Goal: Task Accomplishment & Management: Use online tool/utility

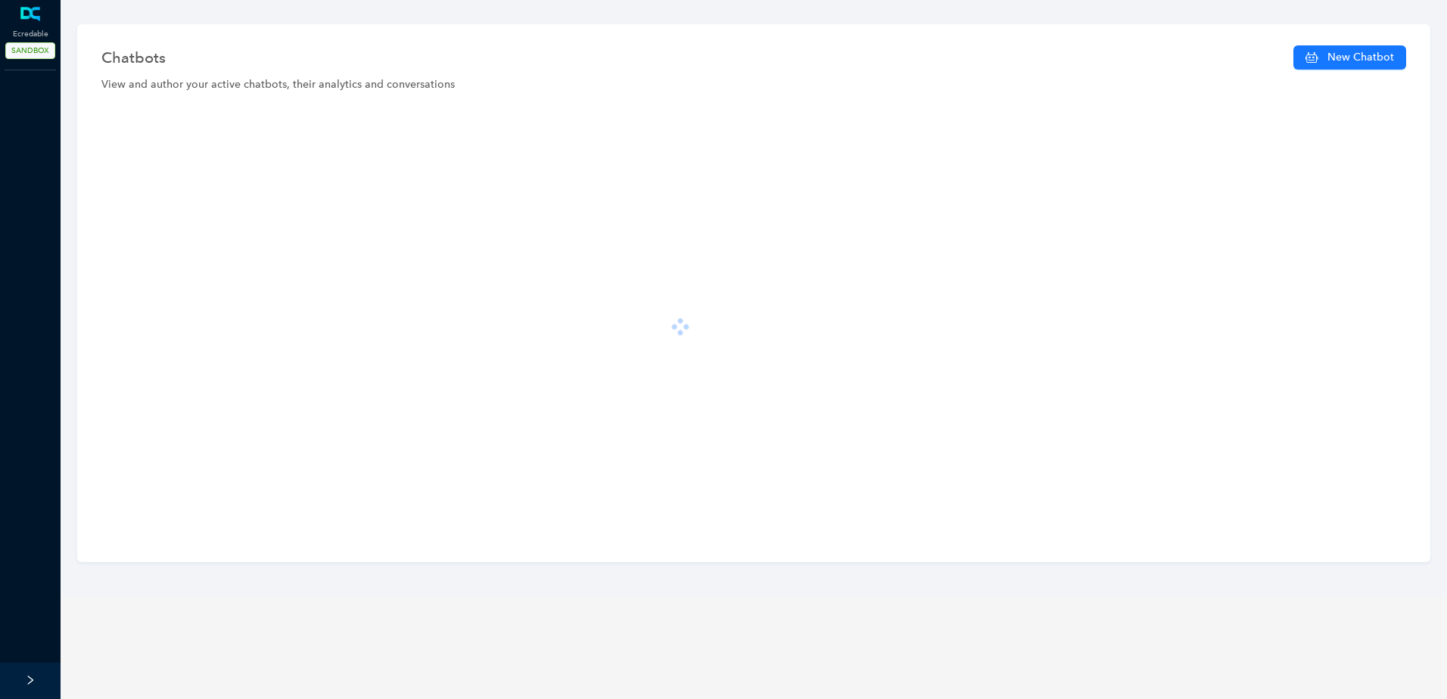
click at [327, 459] on div at bounding box center [754, 326] width 1320 height 436
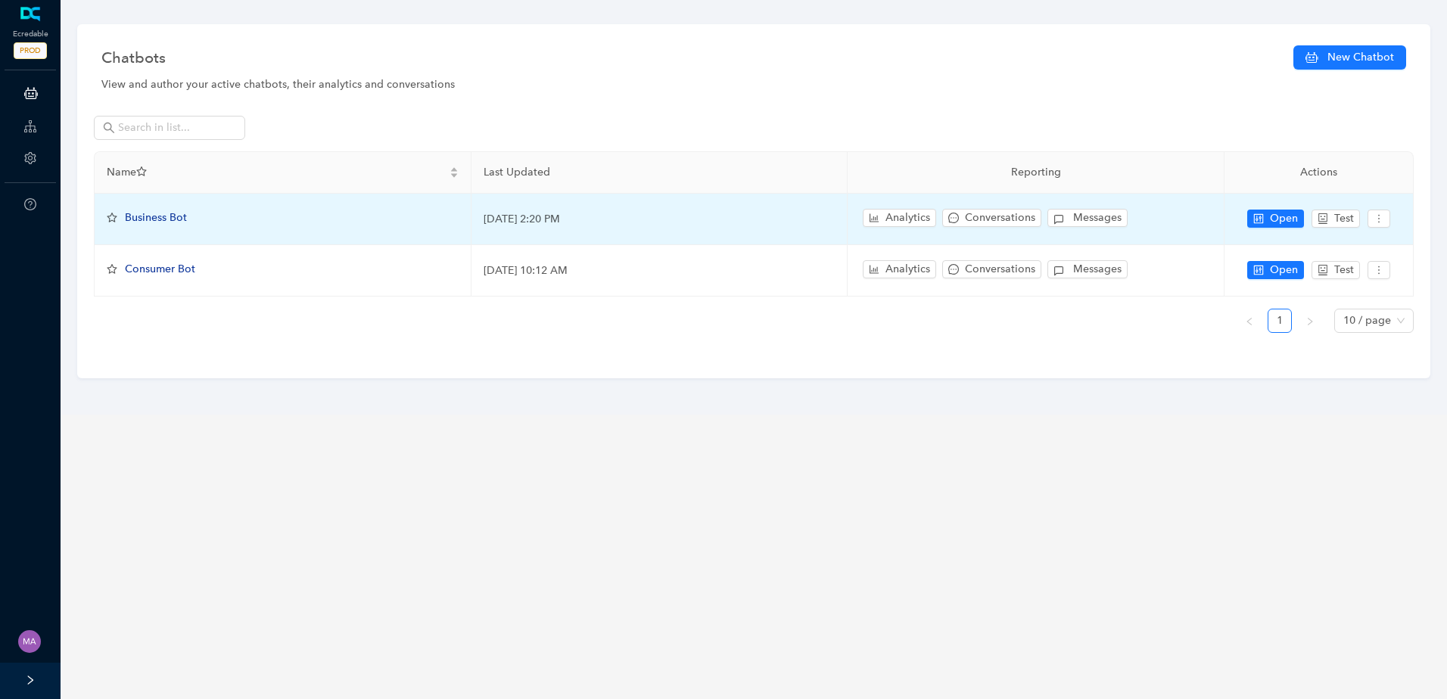
click at [155, 214] on span "Business Bot" at bounding box center [156, 217] width 62 height 13
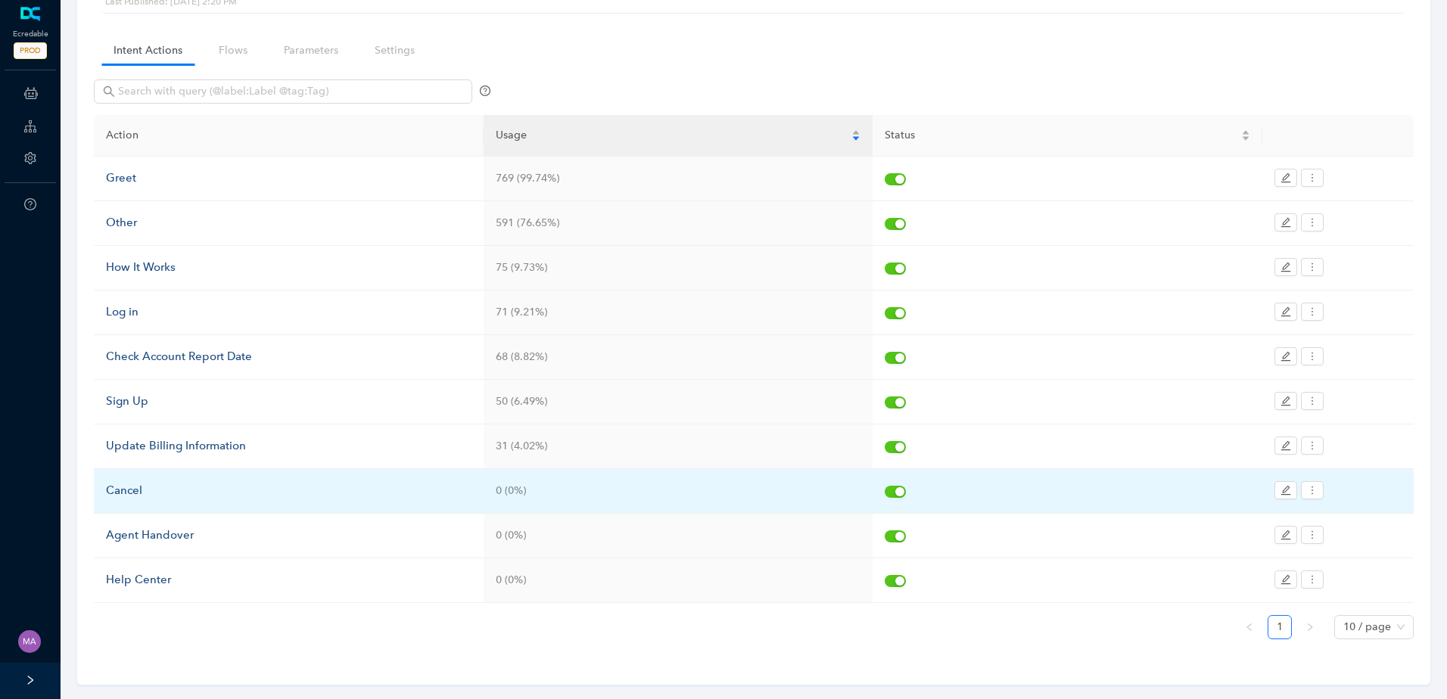
scroll to position [113, 0]
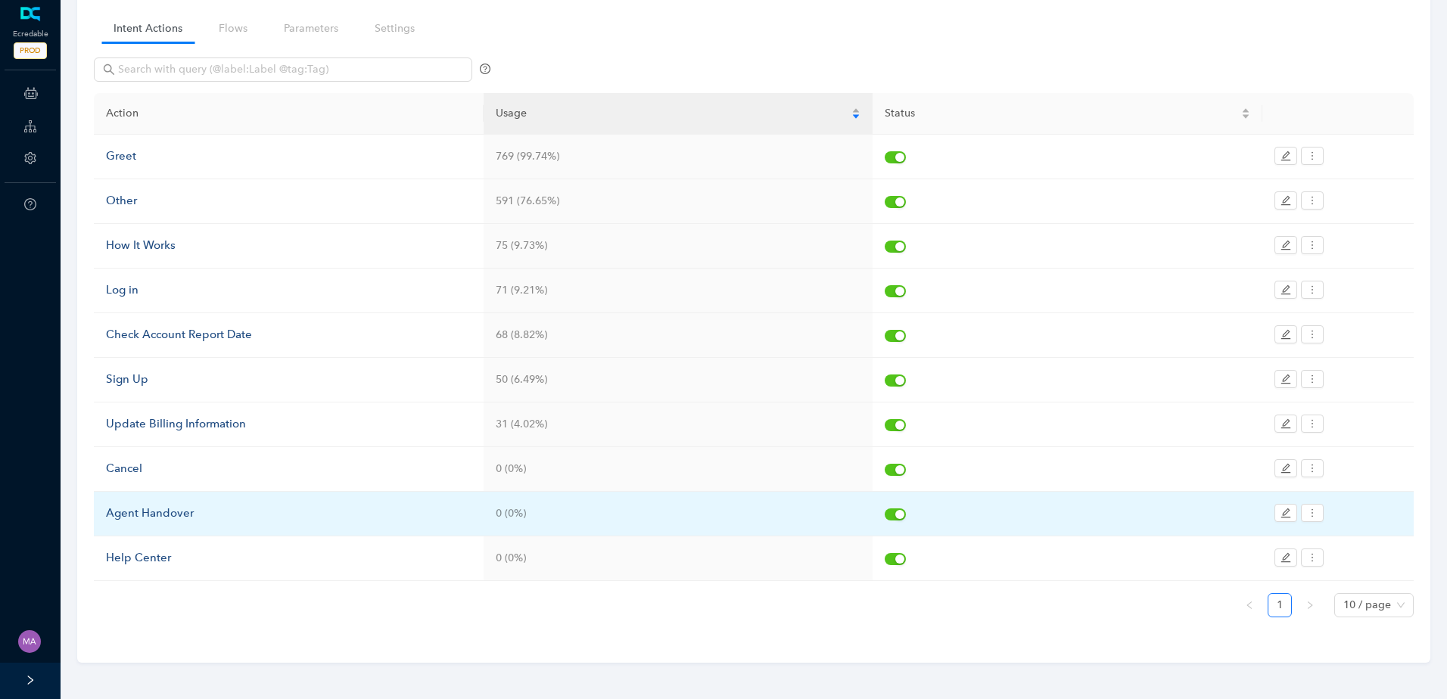
click at [181, 515] on div "Agent Handover" at bounding box center [289, 514] width 366 height 18
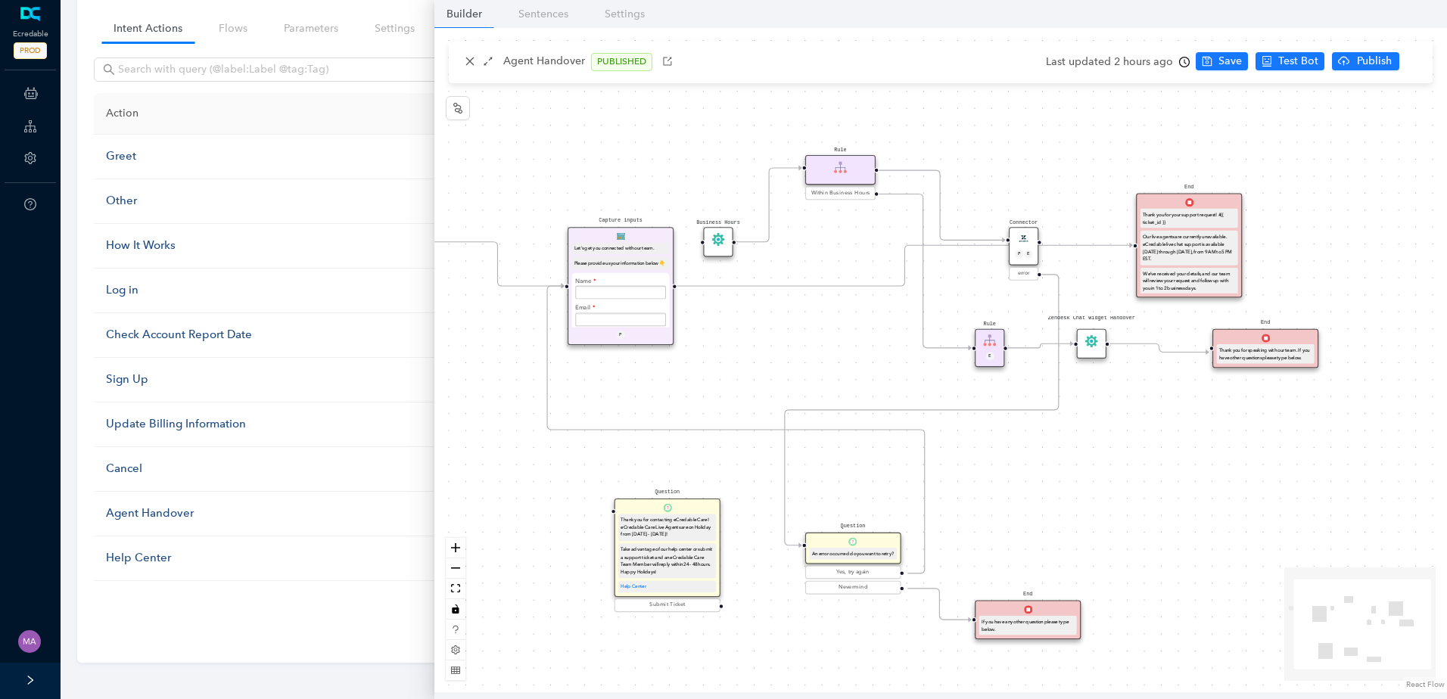
drag, startPoint x: 944, startPoint y: 299, endPoint x: 853, endPoint y: 339, distance: 99.3
click at [853, 339] on div "Start End If you have any other question please type below. Connector P E error…" at bounding box center [940, 360] width 1013 height 664
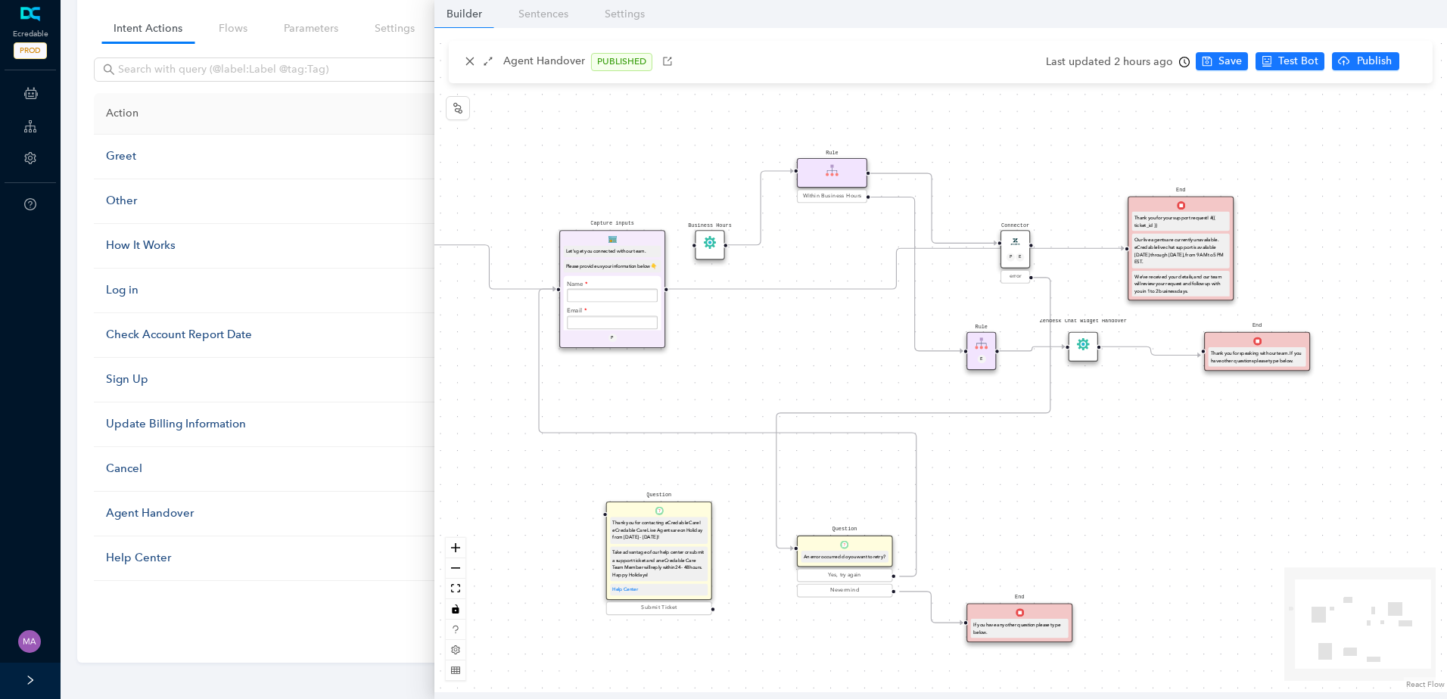
click at [871, 289] on icon "Edge from e7b41dfe-3bde-c007-c096-cef069175f45 to f68cb803-94d7-777c-bd66-ebef2…" at bounding box center [896, 268] width 456 height 41
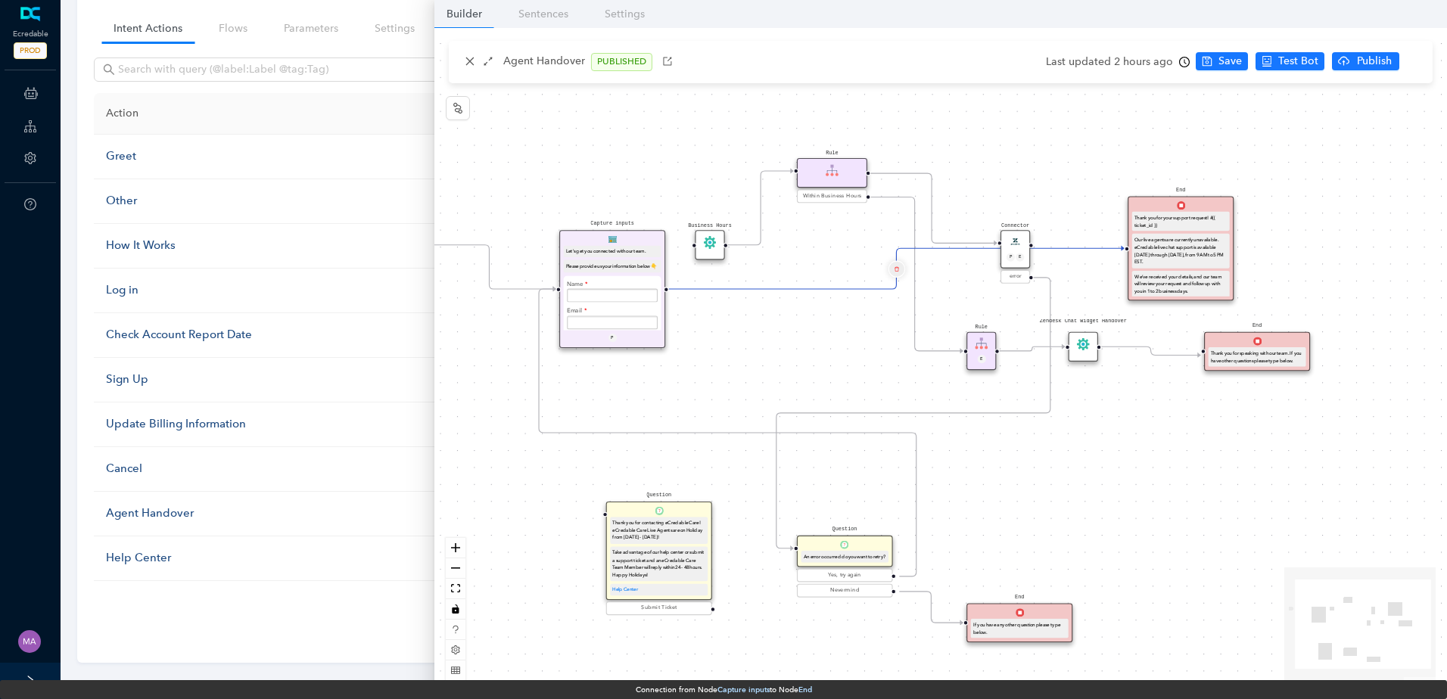
click at [897, 264] on icon "delete" at bounding box center [896, 269] width 5 height 10
click at [972, 234] on button "Yes" at bounding box center [986, 233] width 29 height 18
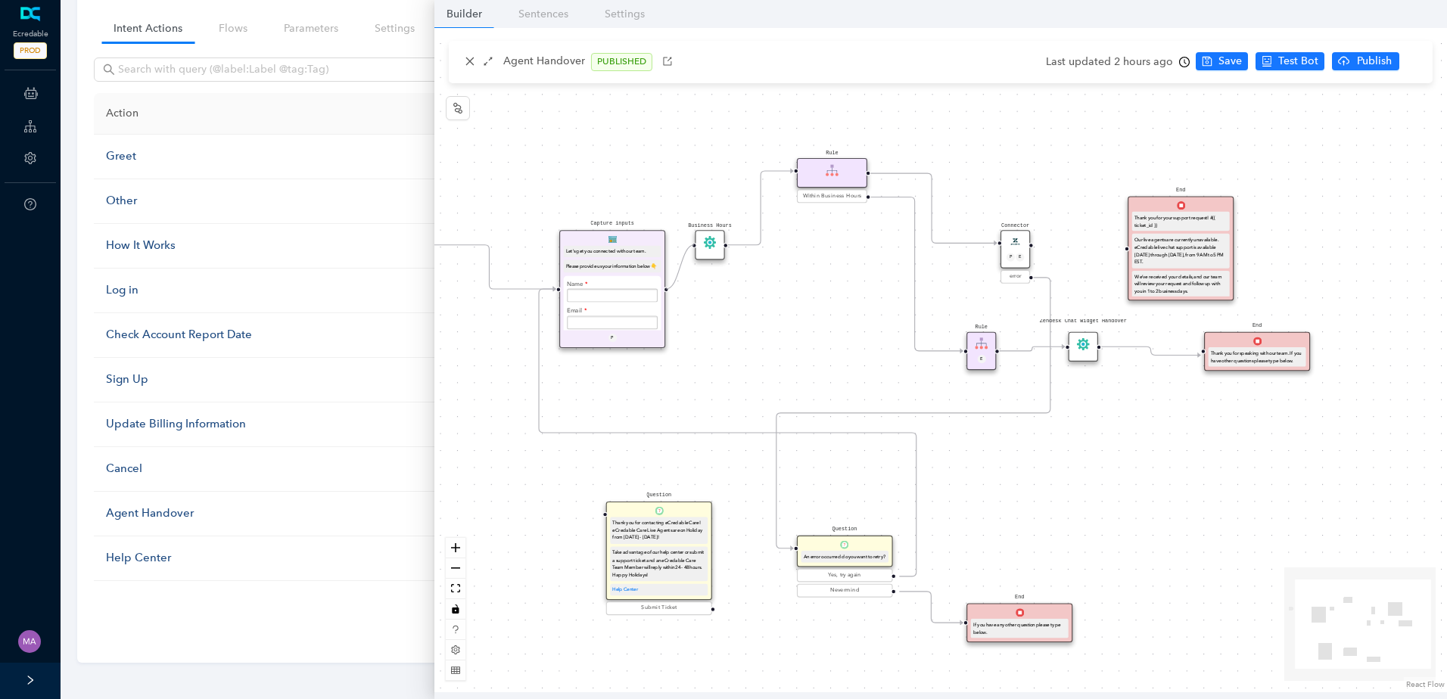
drag, startPoint x: 667, startPoint y: 291, endPoint x: 684, endPoint y: 256, distance: 38.9
click at [684, 256] on div "Start End If you have any other question please type below. Connector P E error…" at bounding box center [940, 360] width 1013 height 664
drag, startPoint x: 1032, startPoint y: 245, endPoint x: 1114, endPoint y: 255, distance: 82.3
click at [1114, 255] on div "Start End If you have any other question please type below. Connector P E error…" at bounding box center [940, 360] width 1013 height 664
click at [1218, 64] on span "Save" at bounding box center [1229, 61] width 23 height 17
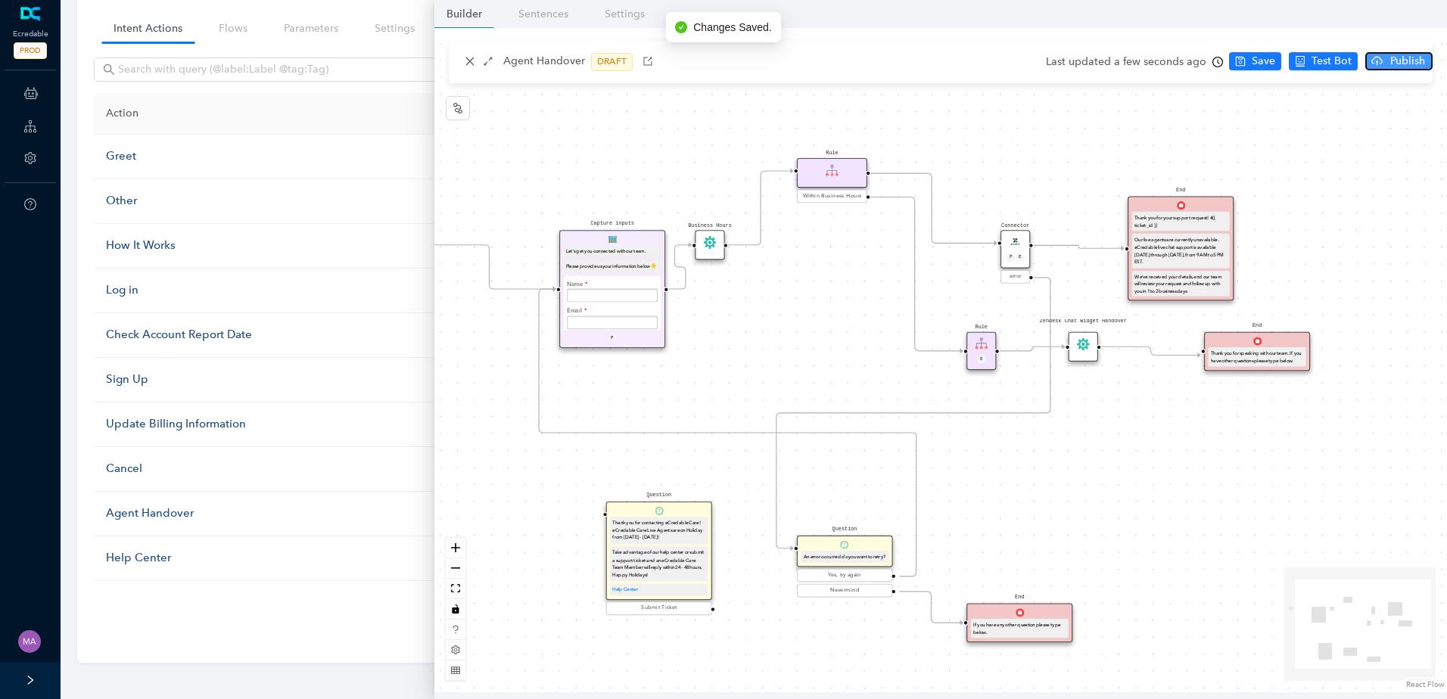
click at [1403, 62] on span "Publish" at bounding box center [1408, 61] width 38 height 17
click at [1426, 118] on span "Yes" at bounding box center [1425, 120] width 17 height 17
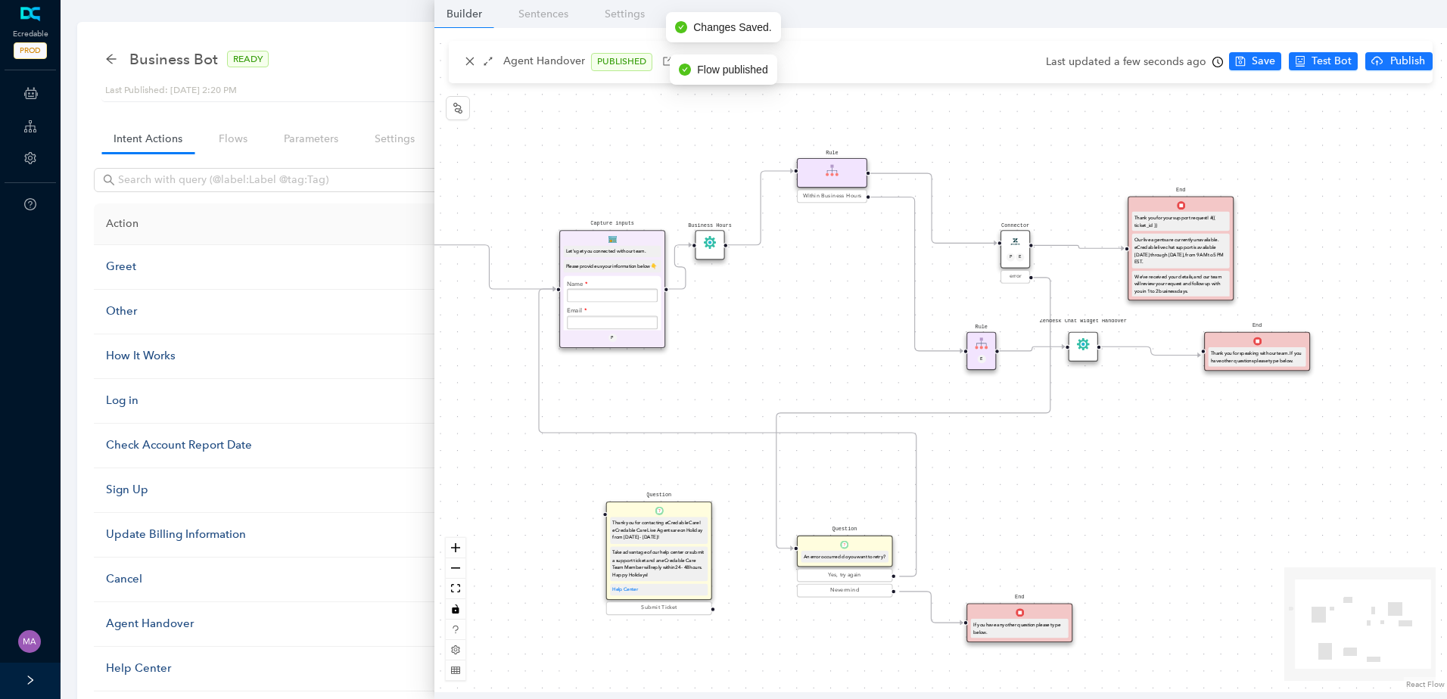
scroll to position [0, 0]
click at [111, 60] on icon "arrow-left" at bounding box center [111, 61] width 12 height 12
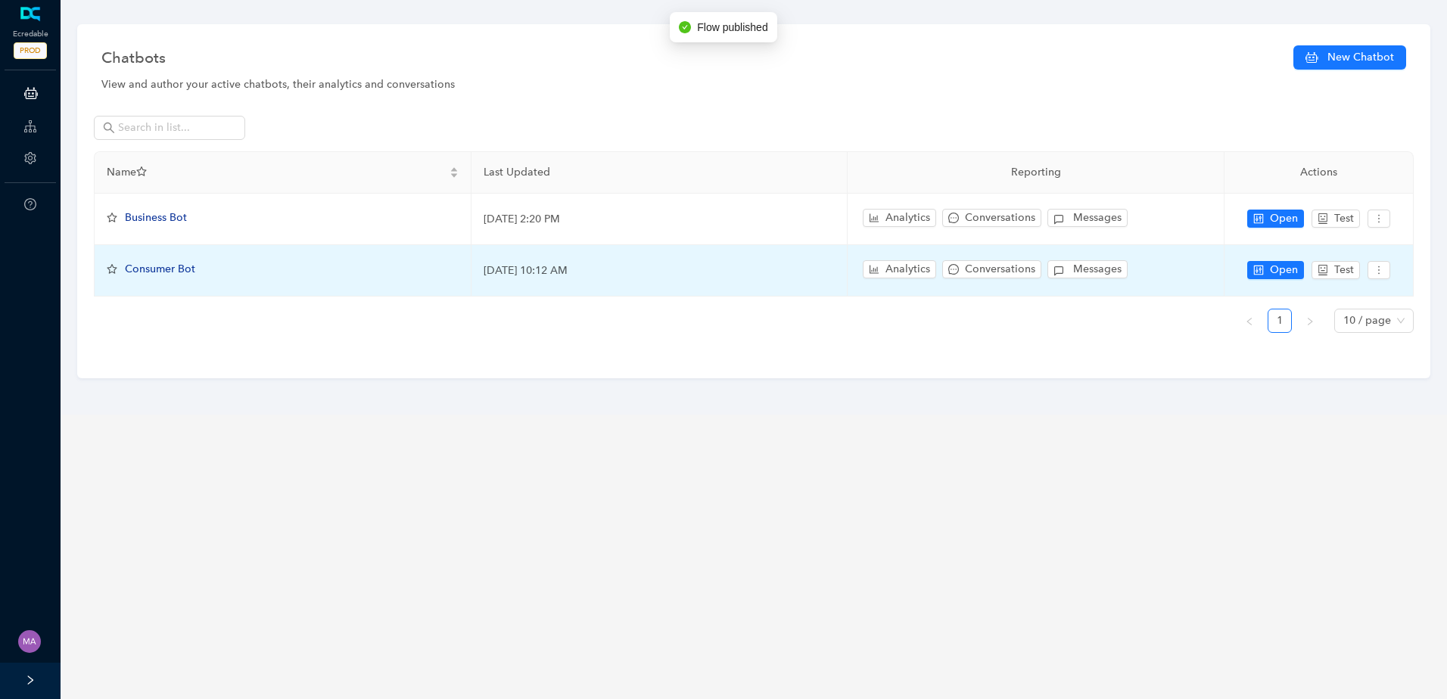
click at [161, 269] on span "Consumer Bot" at bounding box center [160, 269] width 70 height 13
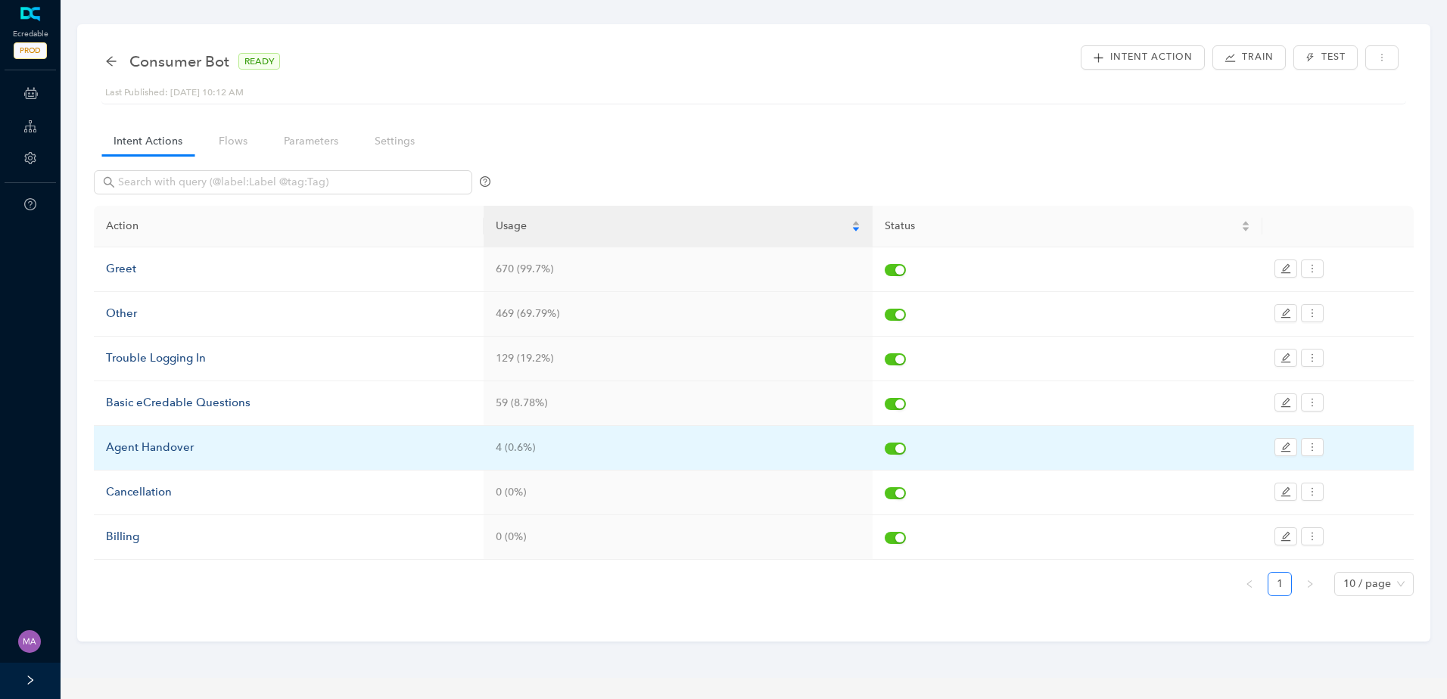
click at [179, 447] on div "Agent Handover" at bounding box center [289, 448] width 366 height 18
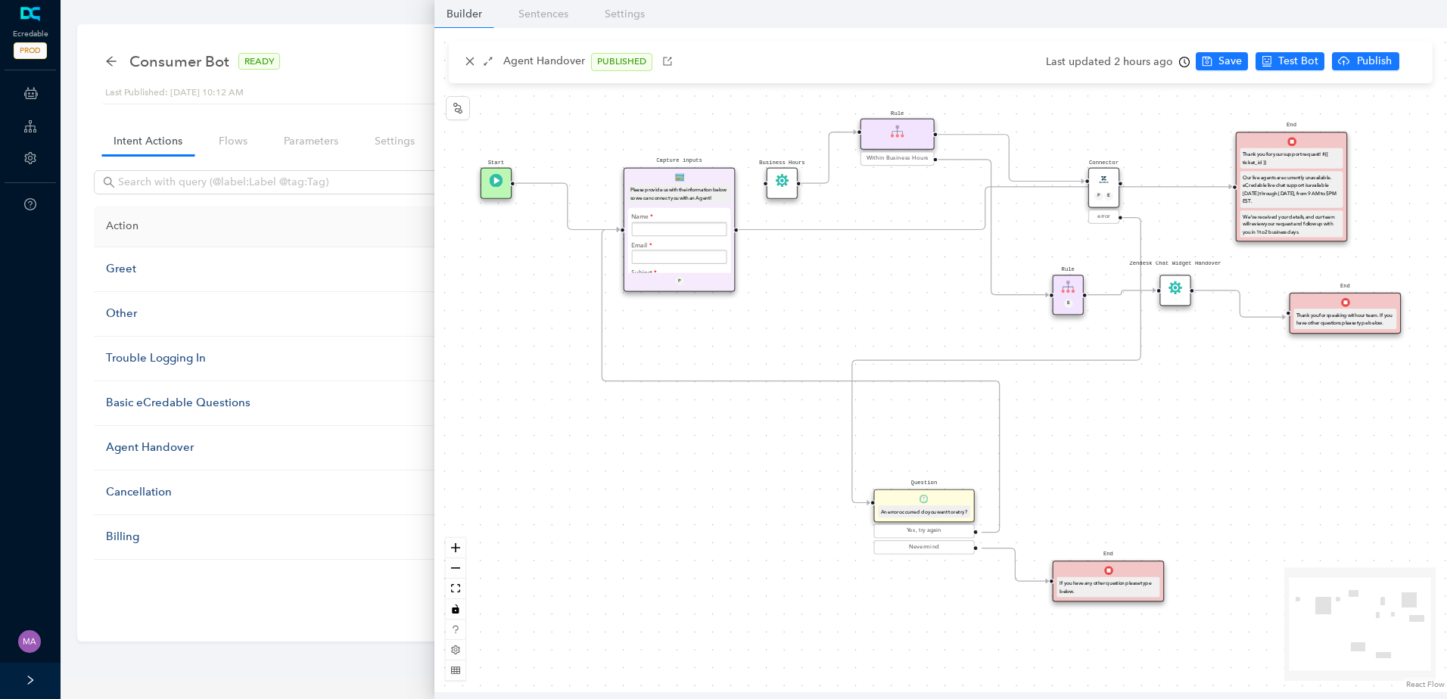
drag, startPoint x: 742, startPoint y: 345, endPoint x: 720, endPoint y: 349, distance: 22.3
click at [720, 349] on div "Start End If you have any other question please type below. Connector P E error…" at bounding box center [940, 360] width 1013 height 664
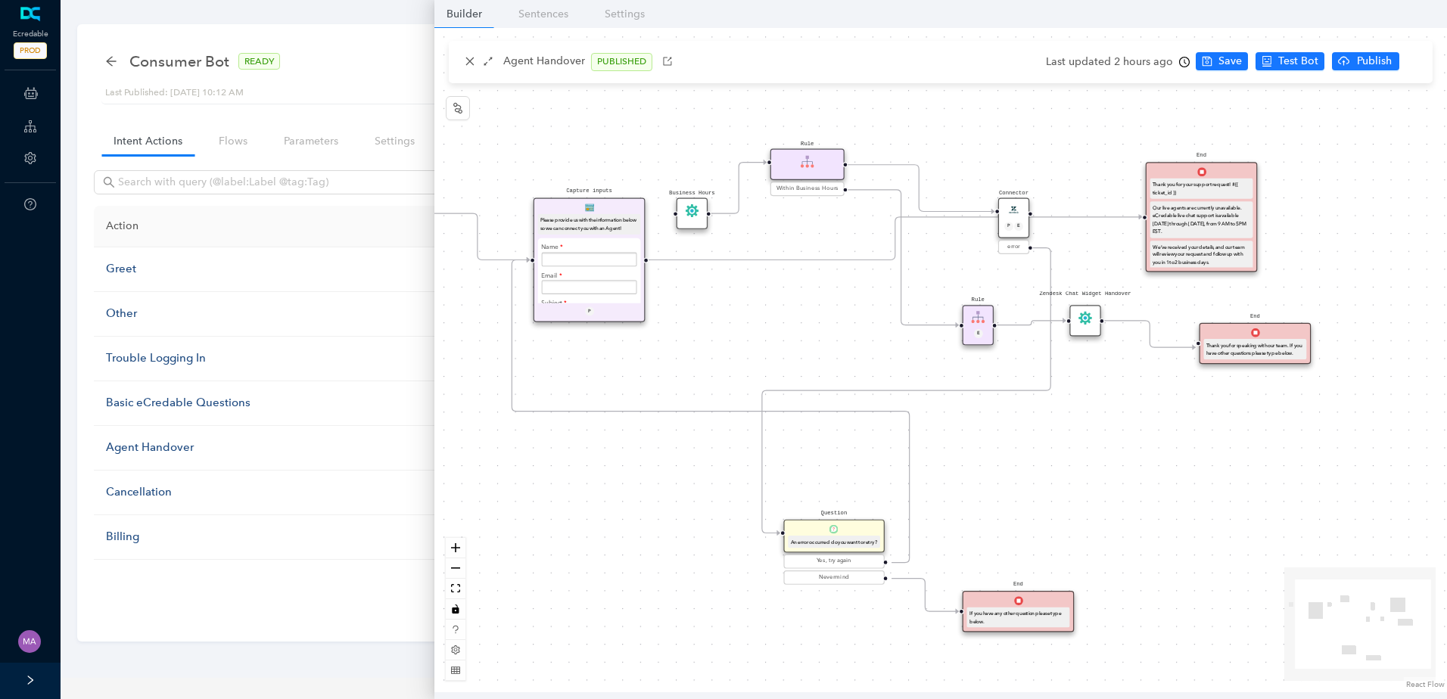
click at [804, 258] on icon "Edge from e7b41dfe-3bde-c007-c096-cef069175f45 to f68cb803-94d7-777c-bd66-ebef2…" at bounding box center [895, 238] width 493 height 43
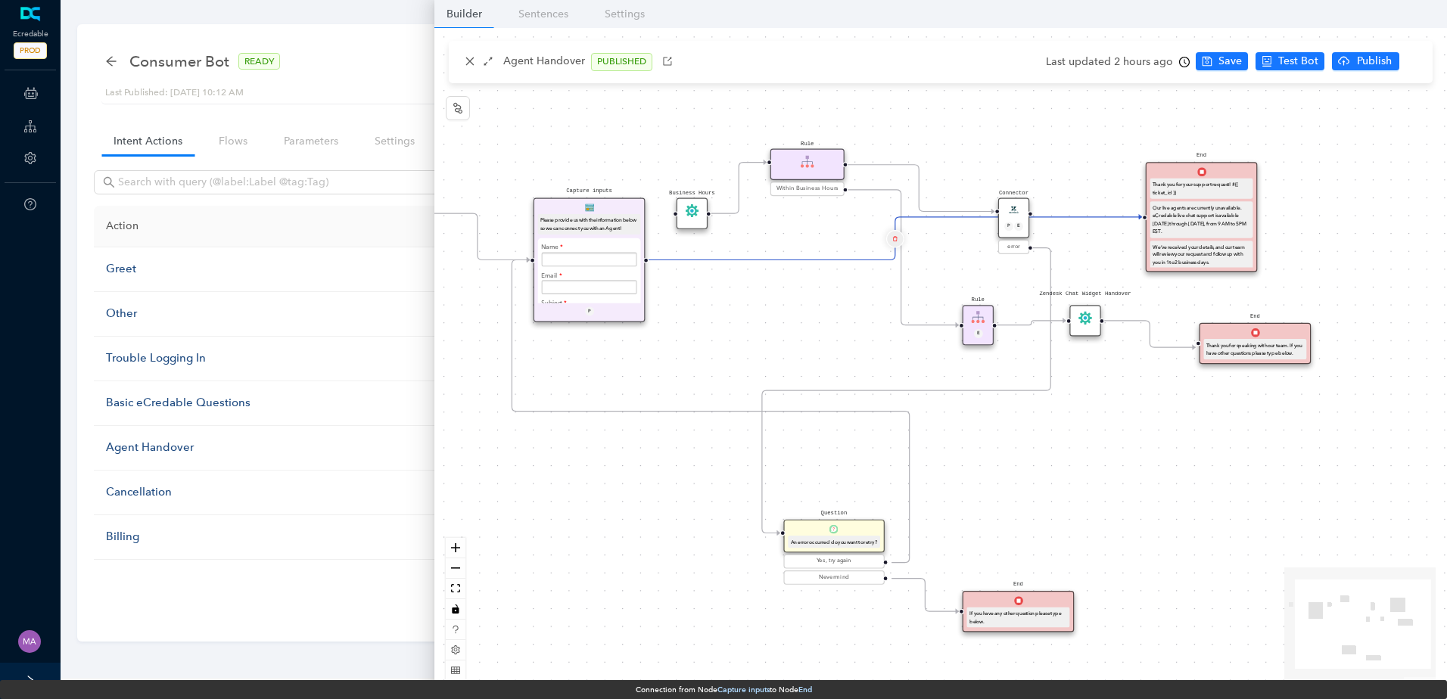
click at [890, 241] on button "Edge from e7b41dfe-3bde-c007-c096-cef069175f45 to f68cb803-94d7-777c-bd66-ebef2…" at bounding box center [895, 238] width 18 height 18
click at [985, 203] on span "Yes" at bounding box center [984, 202] width 17 height 17
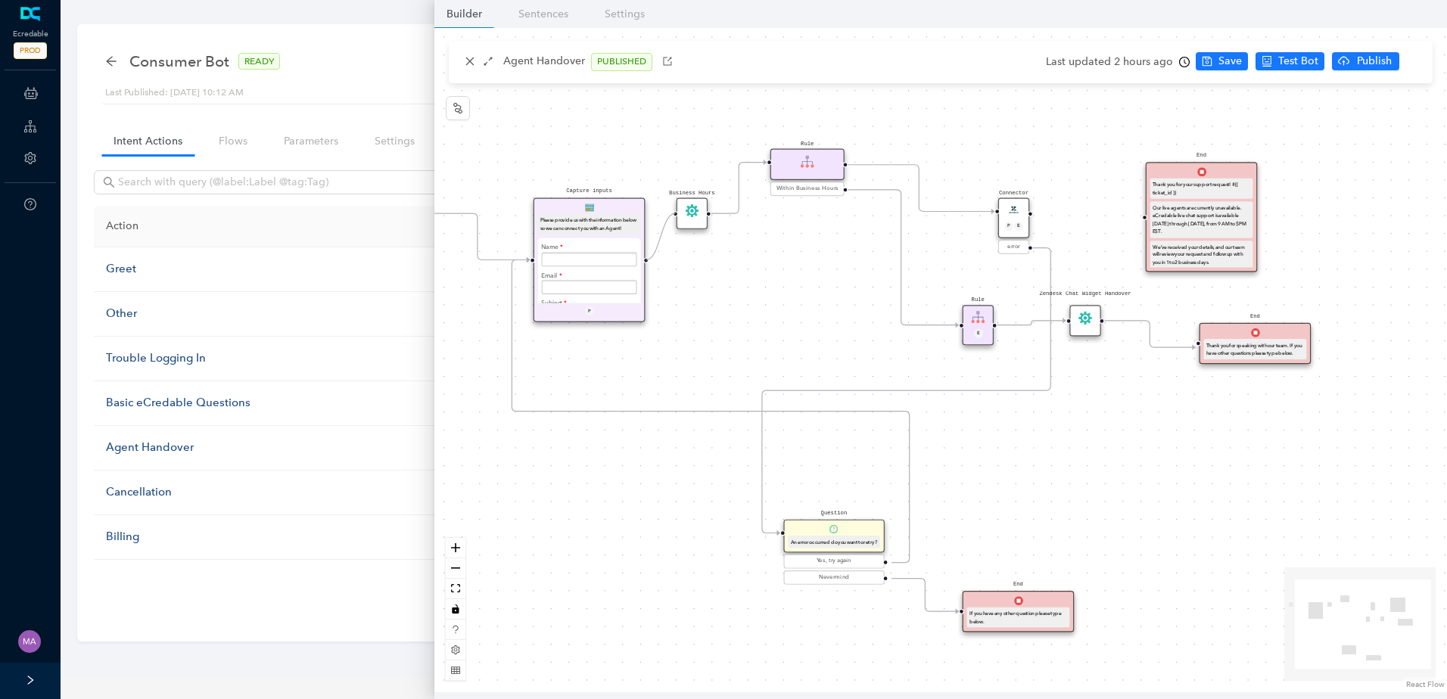
drag, startPoint x: 647, startPoint y: 261, endPoint x: 664, endPoint y: 221, distance: 43.7
click at [664, 221] on div "Start End If you have any other question please type below. Connector P E error…" at bounding box center [940, 360] width 1013 height 664
drag, startPoint x: 1031, startPoint y: 213, endPoint x: 1126, endPoint y: 224, distance: 95.2
click at [1126, 224] on div "Start End If you have any other question please type below. Connector P E error…" at bounding box center [940, 360] width 1013 height 664
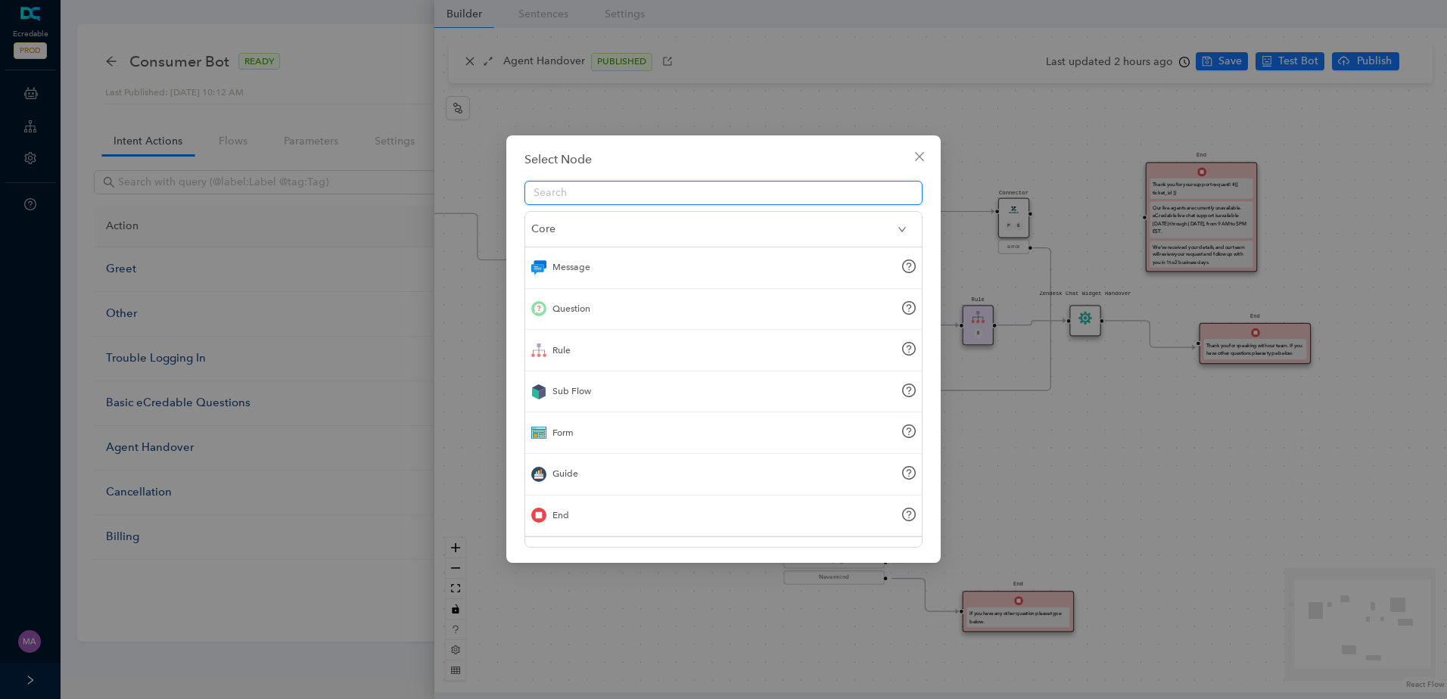
click at [1127, 223] on div "Select Node Core Message Question Rule Sub Flow Form Guide End Advanced Add Ons" at bounding box center [723, 349] width 1447 height 699
click at [919, 157] on icon "close" at bounding box center [919, 156] width 9 height 9
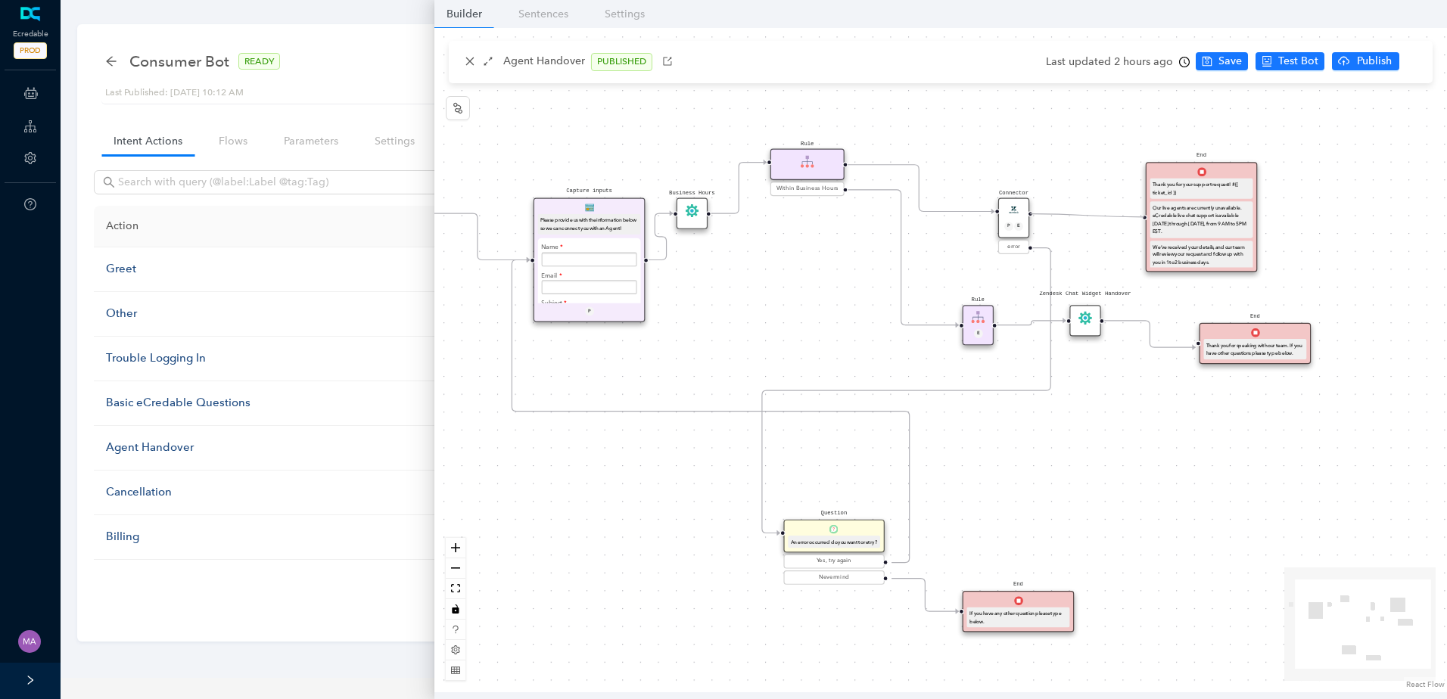
drag, startPoint x: 1031, startPoint y: 214, endPoint x: 1137, endPoint y: 221, distance: 105.4
click at [1137, 221] on div "Start End If you have any other question please type below. Connector P E error…" at bounding box center [940, 360] width 1013 height 664
click at [1217, 71] on li "Save" at bounding box center [1226, 62] width 60 height 20
click at [1218, 66] on span "Save" at bounding box center [1229, 61] width 23 height 17
click at [1391, 63] on span "Publish" at bounding box center [1408, 61] width 38 height 17
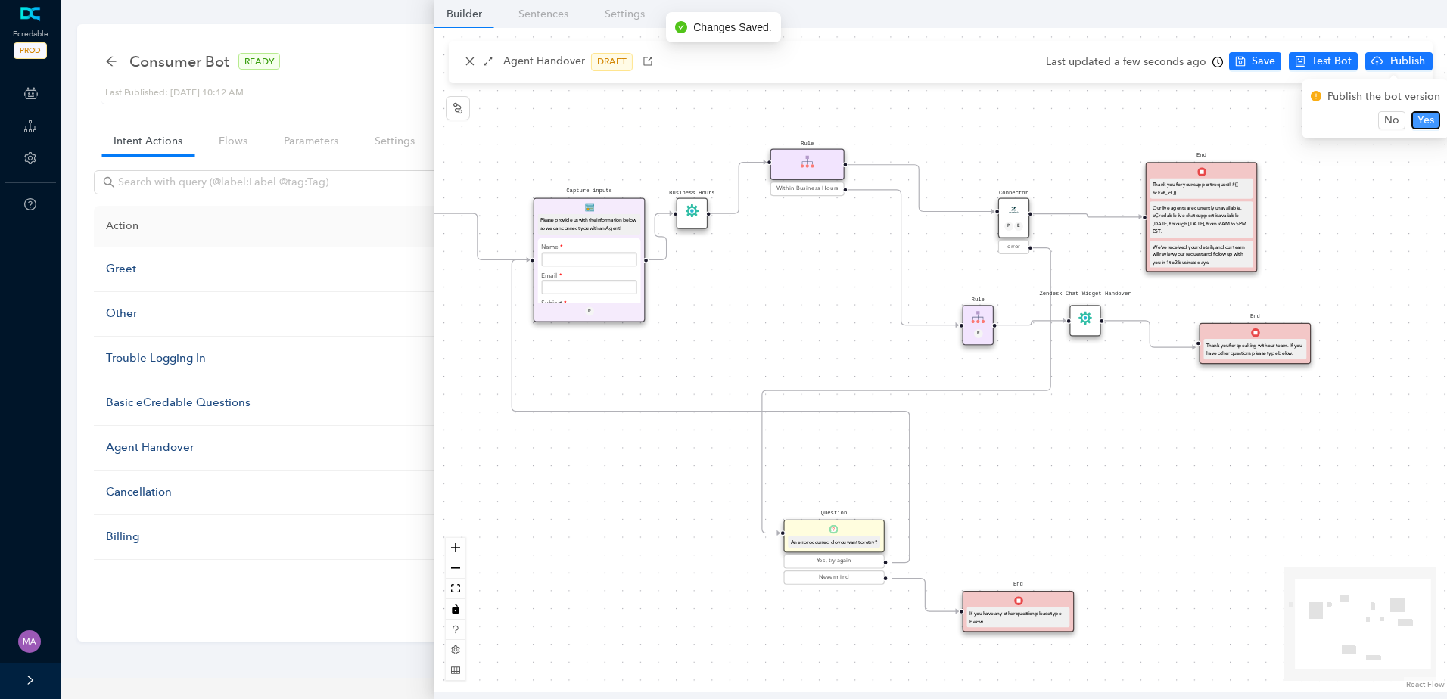
click at [1423, 120] on span "Yes" at bounding box center [1425, 120] width 17 height 17
click at [106, 62] on icon "arrow-left" at bounding box center [111, 61] width 12 height 12
